Goal: Information Seeking & Learning: Learn about a topic

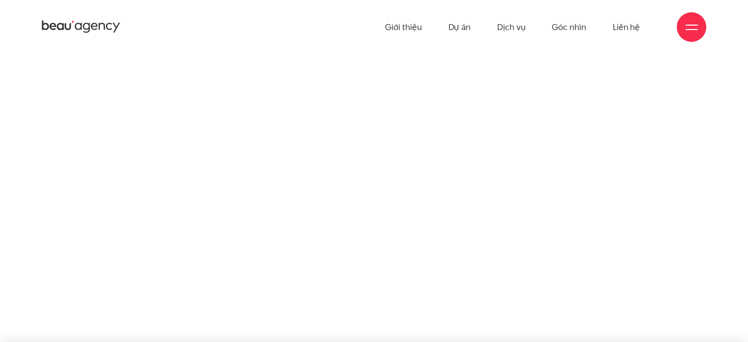
click at [441, 33] on ul "Giới thiệu Dự án Dịch vụ Góc nhìn Liên hệ" at bounding box center [512, 27] width 255 height 54
click at [422, 31] on link "Giới thiệu" at bounding box center [403, 27] width 36 height 54
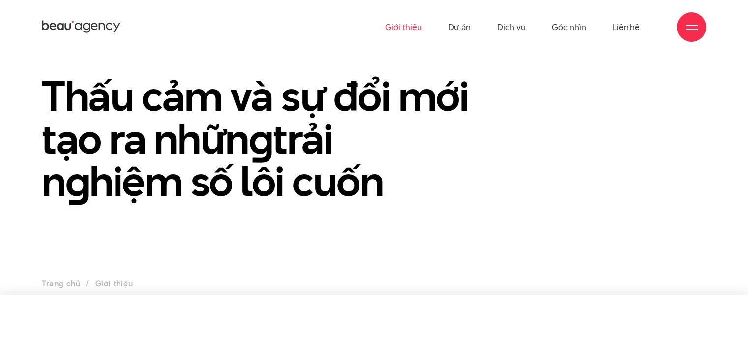
scroll to position [49, 0]
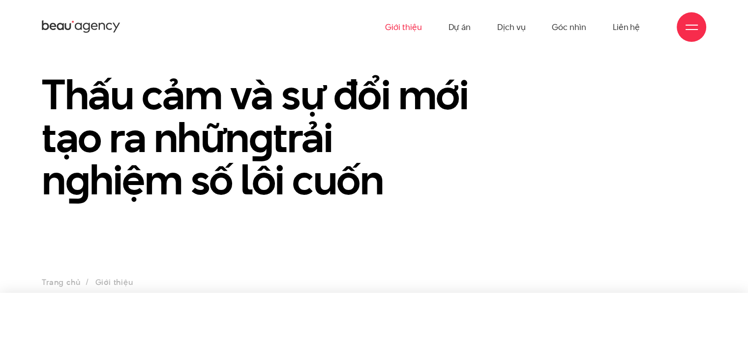
click at [69, 27] on icon at bounding box center [67, 26] width 6 height 7
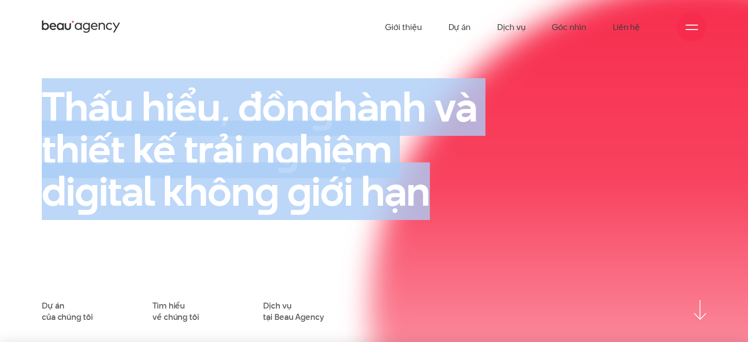
drag, startPoint x: 118, startPoint y: 128, endPoint x: 434, endPoint y: 181, distance: 320.7
click at [434, 181] on div "Thấu hiểu, đồn g hành và thiết kế trải n g hiệm di g ital khôn g g iới hạn" at bounding box center [260, 193] width 453 height 215
click at [434, 181] on h1 "Thấu hiểu, đồn g hành và thiết kế trải n g hiệm di g ital khôn g g iới hạn" at bounding box center [261, 149] width 438 height 126
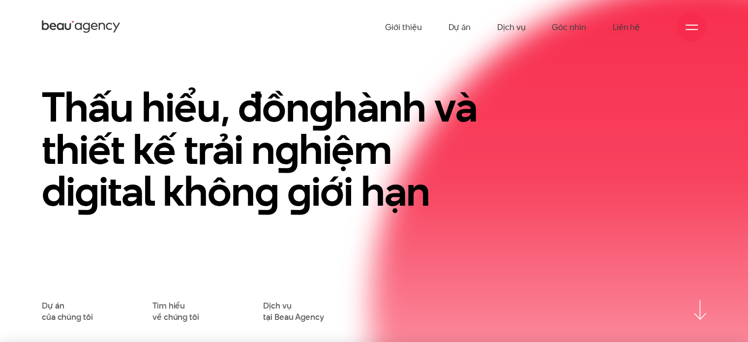
click at [421, 185] on h1 "Thấu hiểu, đồn g hành và thiết kế trải n g hiệm di g ital khôn g g iới hạn" at bounding box center [261, 149] width 438 height 126
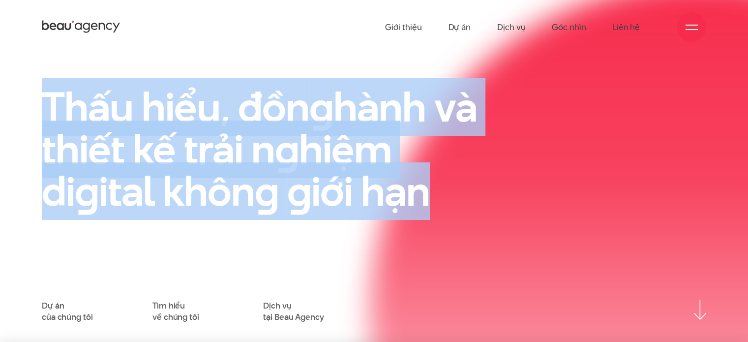
click at [421, 185] on h1 "Thấu hiểu, đồn g hành và thiết kế trải n g hiệm di g ital khôn g g iới hạn" at bounding box center [261, 149] width 438 height 126
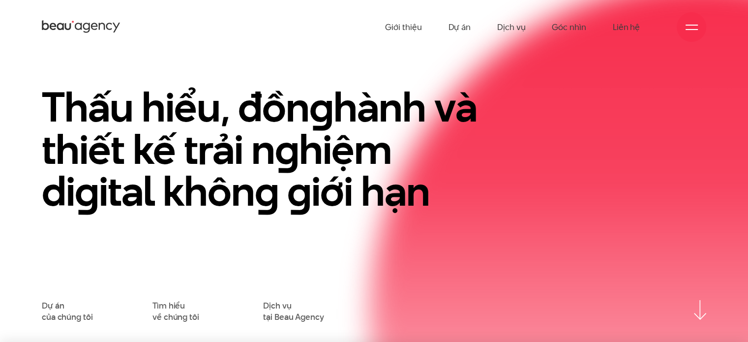
click at [421, 185] on h1 "Thấu hiểu, đồn g hành và thiết kế trải n g hiệm di g ital khôn g g iới hạn" at bounding box center [261, 149] width 438 height 126
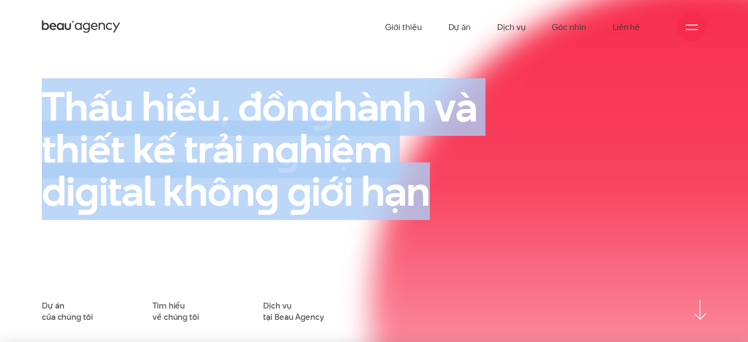
click at [421, 185] on h1 "Thấu hiểu, đồn g hành và thiết kế trải n g hiệm di g ital khôn g g iới hạn" at bounding box center [261, 149] width 438 height 126
click at [437, 193] on h1 "Thấu hiểu, đồn g hành và thiết kế trải n g hiệm di g ital khôn g g iới hạn" at bounding box center [261, 149] width 438 height 126
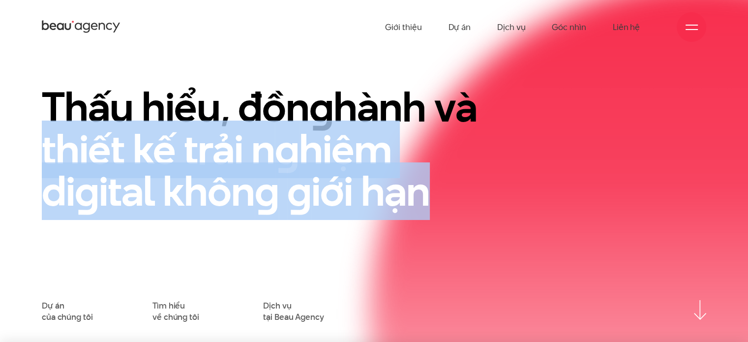
drag, startPoint x: 386, startPoint y: 194, endPoint x: 51, endPoint y: 122, distance: 342.3
click at [52, 123] on h1 "Thấu hiểu, đồn g hành và thiết kế trải n g hiệm di g ital khôn g g iới hạn" at bounding box center [261, 149] width 438 height 126
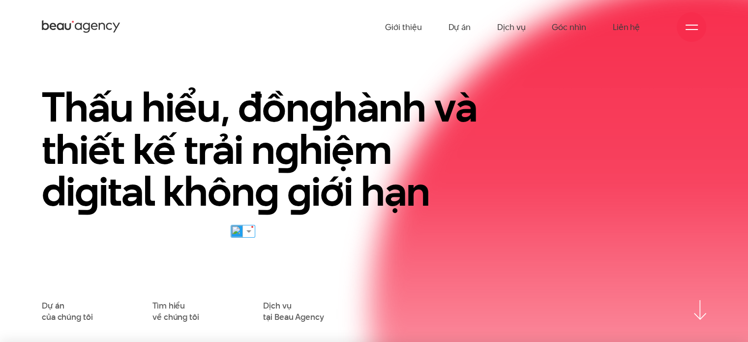
click at [48, 100] on h1 "Thấu hiểu, đồn g hành và thiết kế trải n g hiệm di g ital khôn g g iới hạn" at bounding box center [261, 149] width 438 height 126
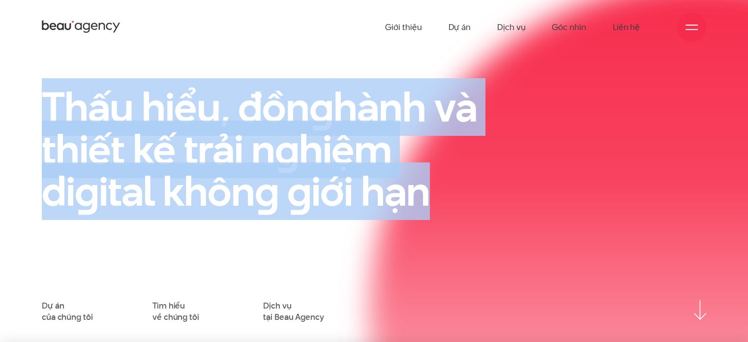
drag, startPoint x: 104, startPoint y: 129, endPoint x: 436, endPoint y: 233, distance: 348.4
click at [433, 236] on div "Thấu hiểu, đồn g hành và thiết kế trải n g hiệm di g ital khôn g g iới hạn" at bounding box center [260, 193] width 453 height 215
click at [448, 220] on div "Thấu hiểu, đồn g hành và thiết kế trải n g hiệm di g ital khôn g g iới hạn" at bounding box center [260, 193] width 453 height 215
drag, startPoint x: 448, startPoint y: 220, endPoint x: 65, endPoint y: 81, distance: 407.8
click at [67, 86] on div "Thấu hiểu, đồn g hành và thiết kế trải n g hiệm di g ital khôn g g iới hạn" at bounding box center [260, 193] width 453 height 215
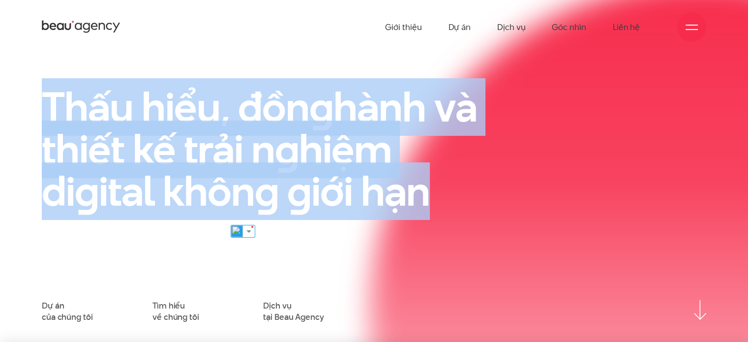
click at [63, 86] on h1 "Thấu hiểu, đồn g hành và thiết kế trải n g hiệm di g ital khôn g g iới hạn" at bounding box center [261, 149] width 438 height 126
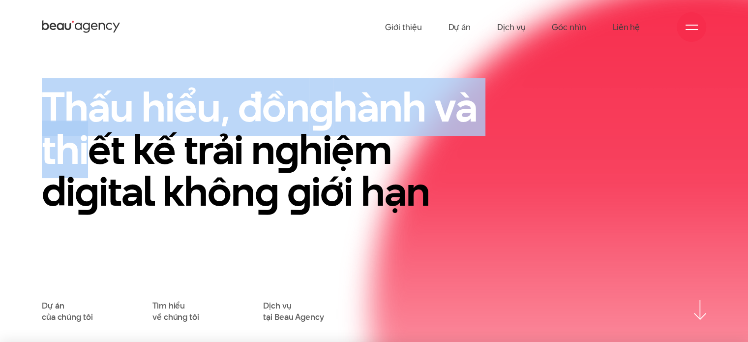
drag, startPoint x: 53, startPoint y: 89, endPoint x: 220, endPoint y: 168, distance: 185.1
click at [155, 147] on h1 "Thấu hiểu, đồn g hành và thiết kế trải n g hiệm di g ital khôn g g iới hạn" at bounding box center [261, 149] width 438 height 126
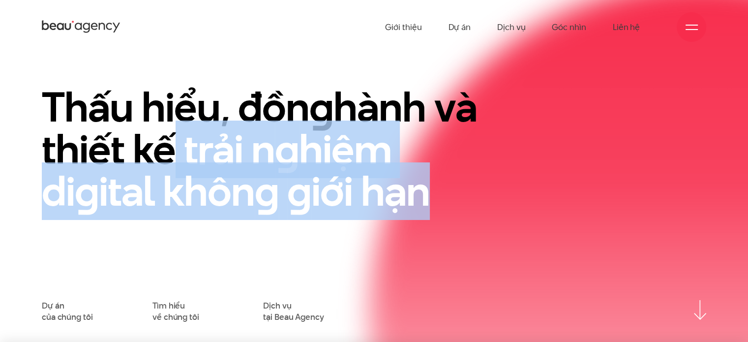
drag, startPoint x: 220, startPoint y: 168, endPoint x: 457, endPoint y: 190, distance: 238.1
click at [457, 190] on h1 "Thấu hiểu, đồn g hành và thiết kế trải n g hiệm di g ital khôn g g iới hạn" at bounding box center [261, 149] width 438 height 126
click at [432, 195] on h1 "Thấu hiểu, đồn g hành và thiết kế trải n g hiệm di g ital khôn g g iới hạn" at bounding box center [261, 149] width 438 height 126
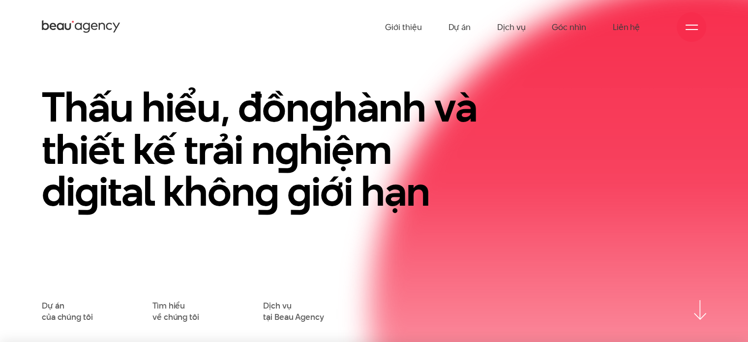
drag, startPoint x: 432, startPoint y: 195, endPoint x: 187, endPoint y: 109, distance: 259.7
click at [400, 185] on h1 "Thấu hiểu, đồn g hành và thiết kế trải n g hiệm di g ital khôn g g iới hạn" at bounding box center [261, 149] width 438 height 126
click at [183, 106] on h1 "Thấu hiểu, đồn g hành và thiết kế trải n g hiệm di g ital khôn g g iới hạn" at bounding box center [261, 149] width 438 height 126
click at [469, 198] on h1 "Thấu hiểu, đồn g hành và thiết kế trải n g hiệm di g ital khôn g g iới hạn" at bounding box center [261, 149] width 438 height 126
click at [395, 22] on link "Giới thiệu" at bounding box center [403, 27] width 36 height 54
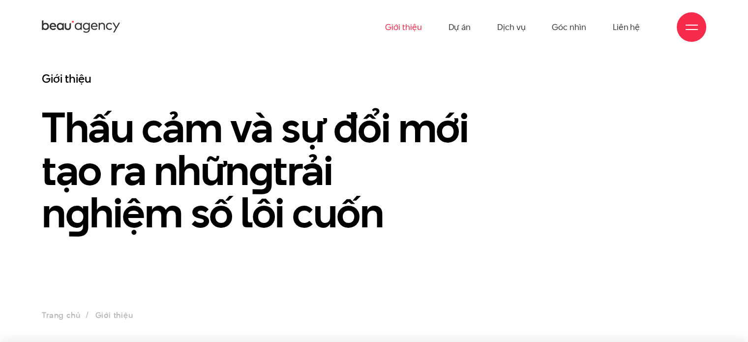
click at [464, 190] on h1 "Thấu cảm và sự đổi mới tạo ra nhữn g trải n g hiệm số lôi cuốn" at bounding box center [261, 170] width 438 height 128
click at [407, 29] on link "Giới thiệu" at bounding box center [403, 27] width 36 height 54
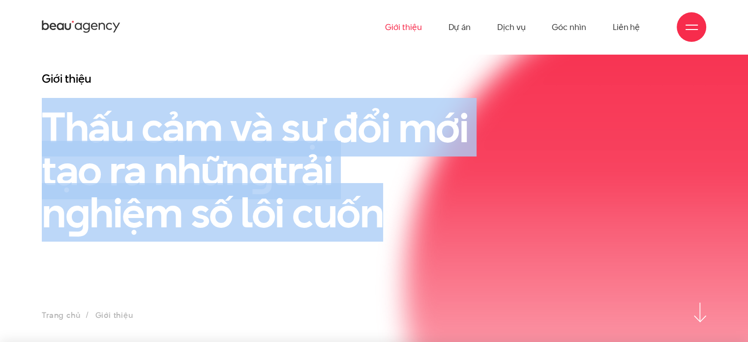
drag, startPoint x: 276, startPoint y: 174, endPoint x: 463, endPoint y: 212, distance: 191.3
click at [463, 212] on h1 "Thấu cảm và sự đổi mới tạo ra nhữn g trải n g hiệm số lôi cuốn" at bounding box center [261, 170] width 438 height 128
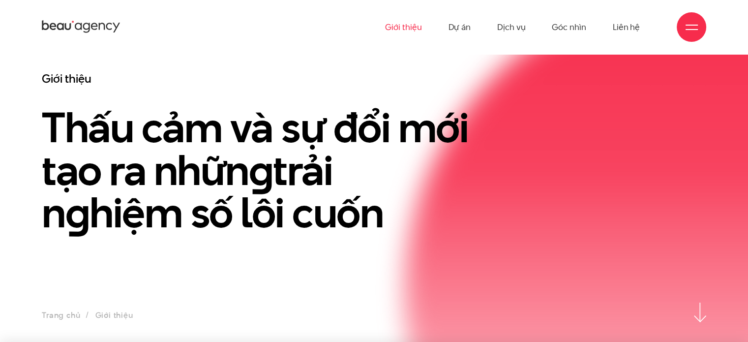
click at [297, 155] on h1 "Thấu cảm và sự đổi mới tạo ra nhữn g trải n g hiệm số lôi cuốn" at bounding box center [261, 170] width 438 height 128
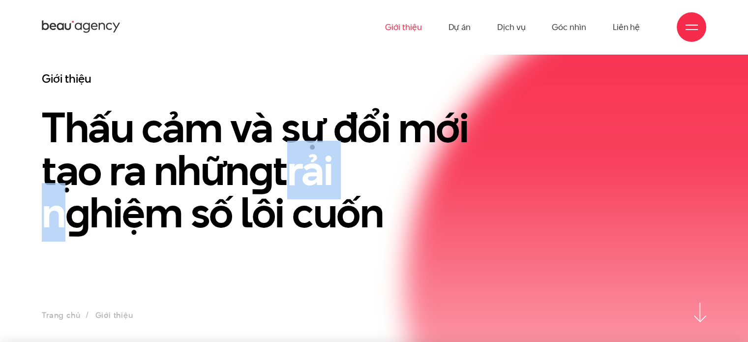
click at [297, 155] on h1 "Thấu cảm và sự đổi mới tạo ra nhữn g trải n g hiệm số lôi cuốn" at bounding box center [261, 170] width 438 height 128
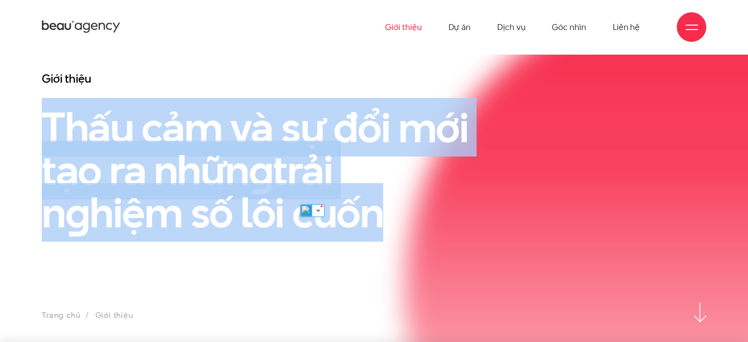
click at [297, 155] on h1 "Thấu cảm và sự đổi mới tạo ra nhữn g trải n g hiệm số lôi cuốn" at bounding box center [261, 170] width 438 height 128
click at [404, 132] on h1 "Thấu cảm và sự đổi mới tạo ra nhữn g trải n g hiệm số lôi cuốn" at bounding box center [261, 170] width 438 height 128
